Goal: Book appointment/travel/reservation

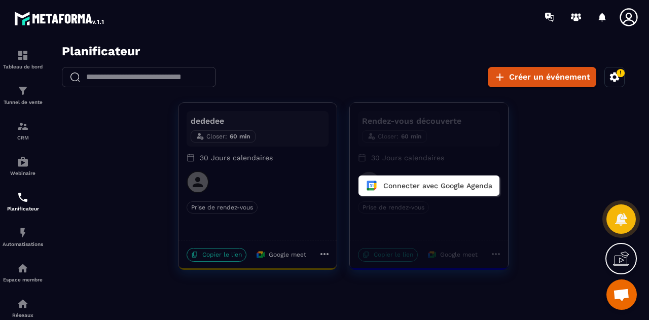
scroll to position [4739, 0]
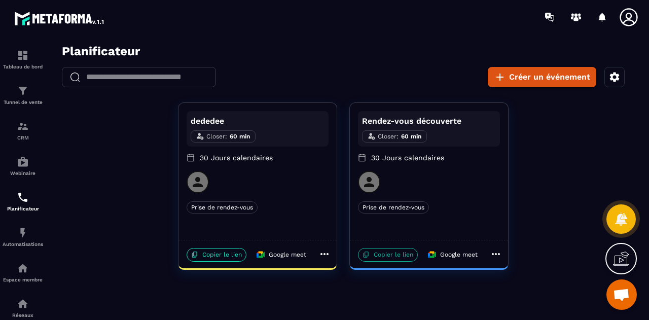
click at [379, 252] on p "Copier le lien" at bounding box center [388, 255] width 60 height 14
click at [612, 80] on icon "button" at bounding box center [615, 77] width 10 height 10
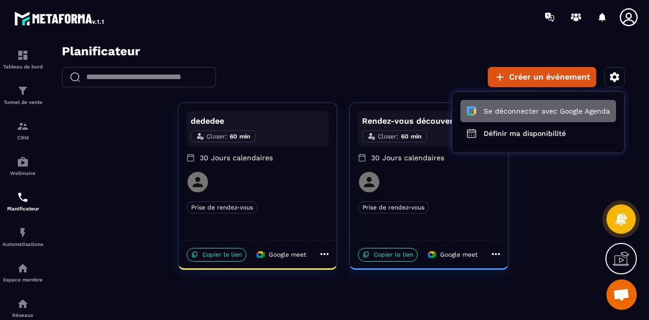
click at [564, 108] on button "Se déconnecter avec Google Agenda" at bounding box center [538, 111] width 156 height 22
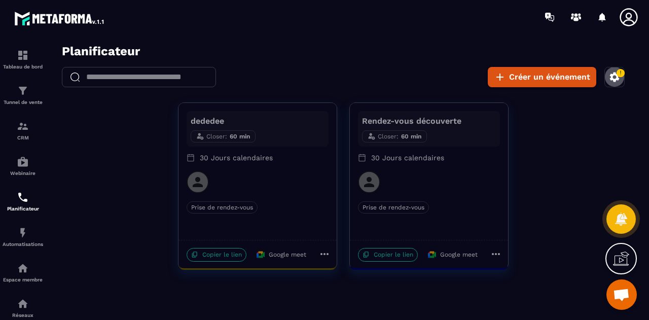
click at [617, 78] on icon "button" at bounding box center [615, 77] width 10 height 10
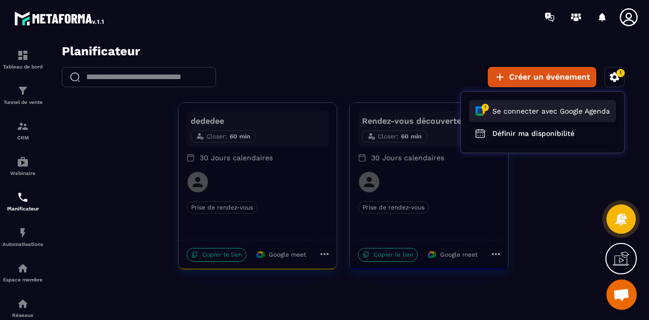
click at [574, 105] on button "Se connecter avec Google Agenda" at bounding box center [542, 111] width 147 height 22
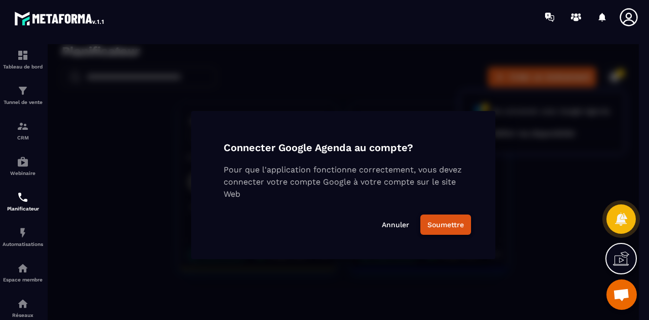
click at [448, 224] on button "Soumettre" at bounding box center [445, 224] width 51 height 20
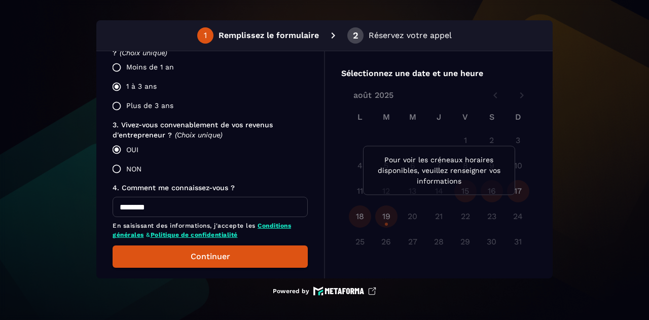
scroll to position [342, 0]
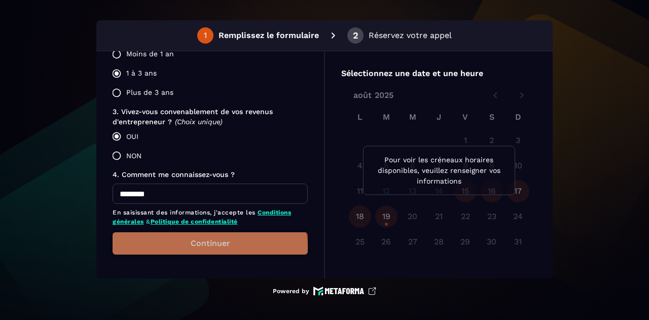
click at [199, 253] on button "Continuer" at bounding box center [210, 243] width 195 height 22
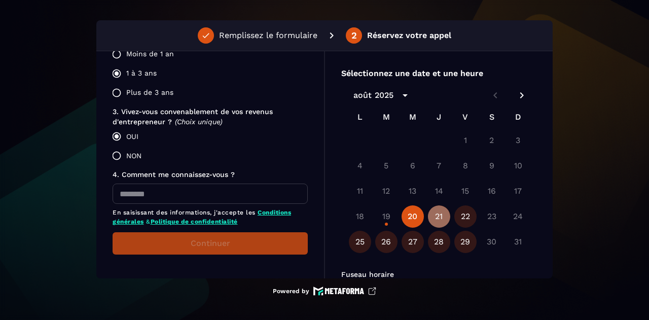
click at [443, 215] on button "21" at bounding box center [439, 216] width 22 height 22
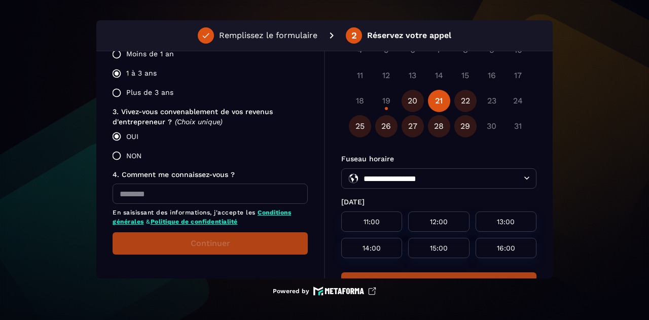
scroll to position [155, 0]
